Goal: Use online tool/utility: Utilize a website feature to perform a specific function

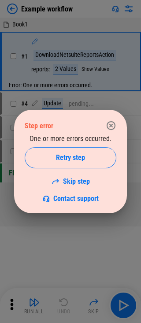
click at [10, 8] on div "Step error One or more errors occurred. Retry step Skip step Contact support" at bounding box center [70, 161] width 141 height 323
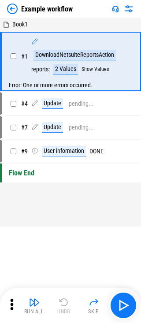
click at [10, 8] on img at bounding box center [12, 9] width 11 height 11
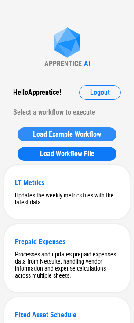
click at [65, 134] on span "Load Example Workflow" at bounding box center [67, 134] width 68 height 7
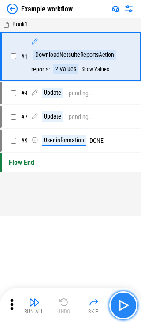
click at [126, 301] on img "button" at bounding box center [123, 305] width 14 height 14
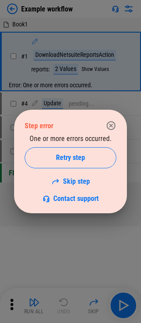
click at [9, 9] on div "Step error One or more errors occurred. Retry step Skip step Contact support" at bounding box center [70, 161] width 141 height 323
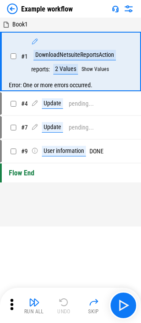
click at [15, 8] on img at bounding box center [12, 9] width 11 height 11
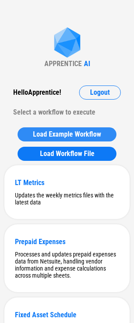
click at [67, 134] on span "Load Example Workflow" at bounding box center [67, 134] width 68 height 7
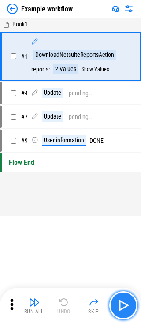
click at [119, 306] on img "button" at bounding box center [123, 305] width 14 height 14
